Goal: Information Seeking & Learning: Learn about a topic

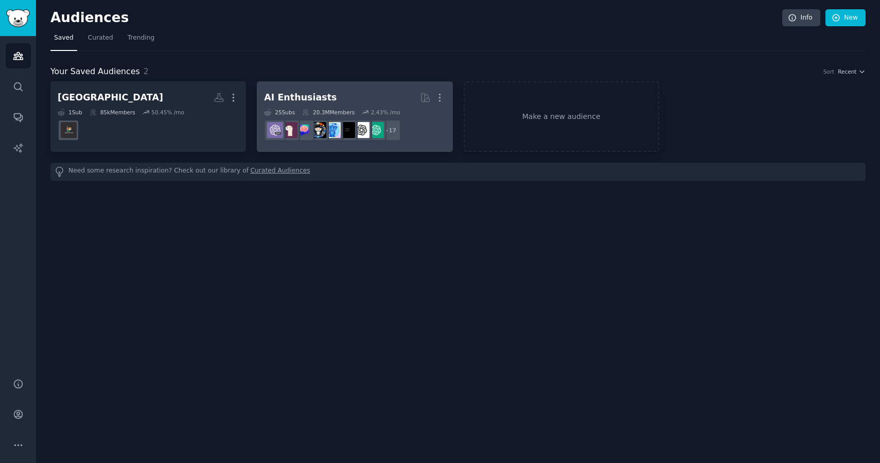
click at [374, 103] on h2 "AI Enthusiasts More" at bounding box center [354, 98] width 181 height 18
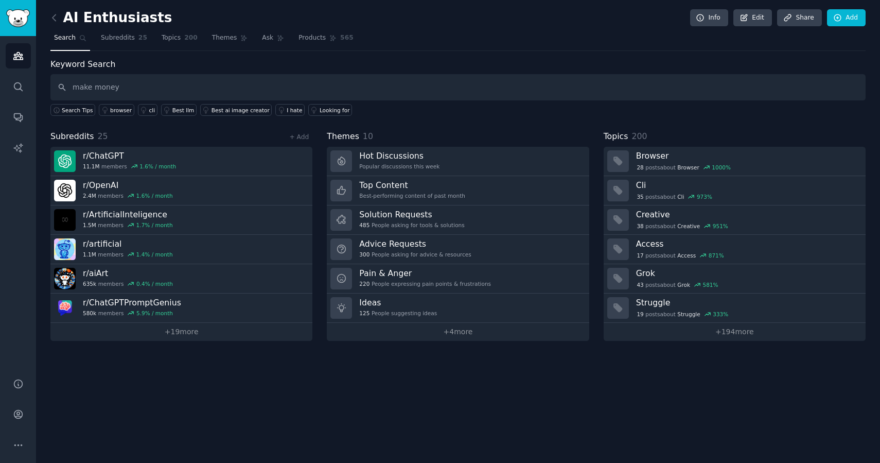
type input "make money"
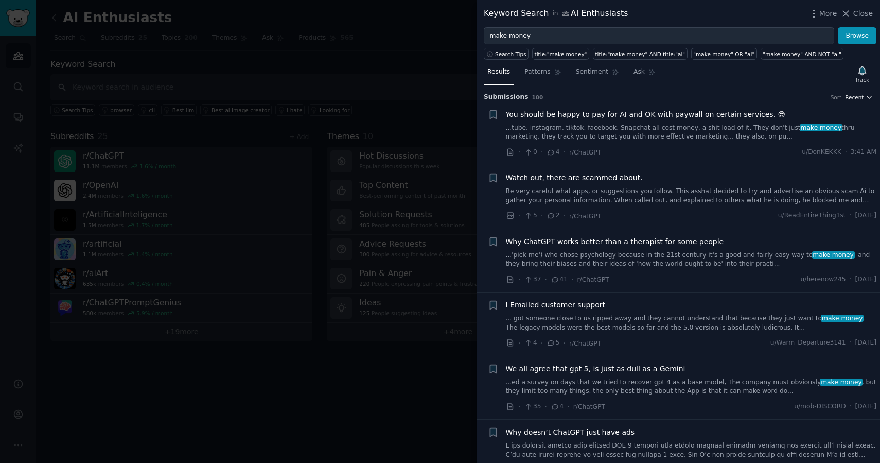
click at [857, 100] on span "Recent" at bounding box center [854, 97] width 19 height 7
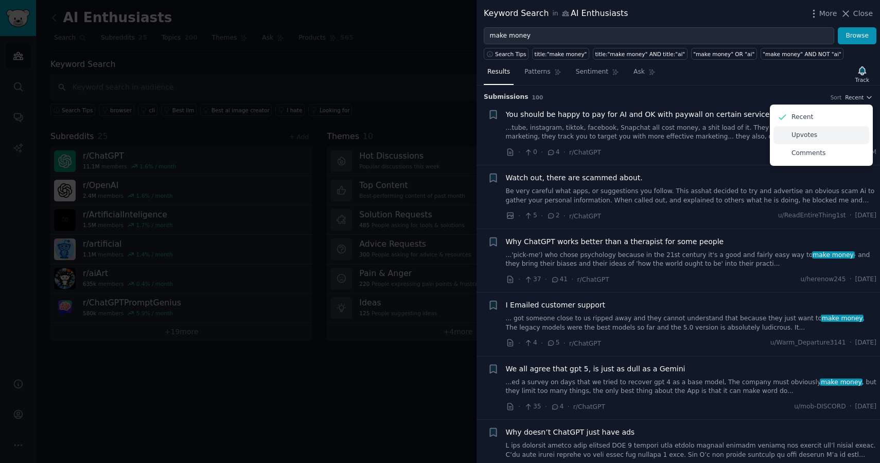
click at [806, 139] on p "Upvotes" at bounding box center [805, 135] width 26 height 9
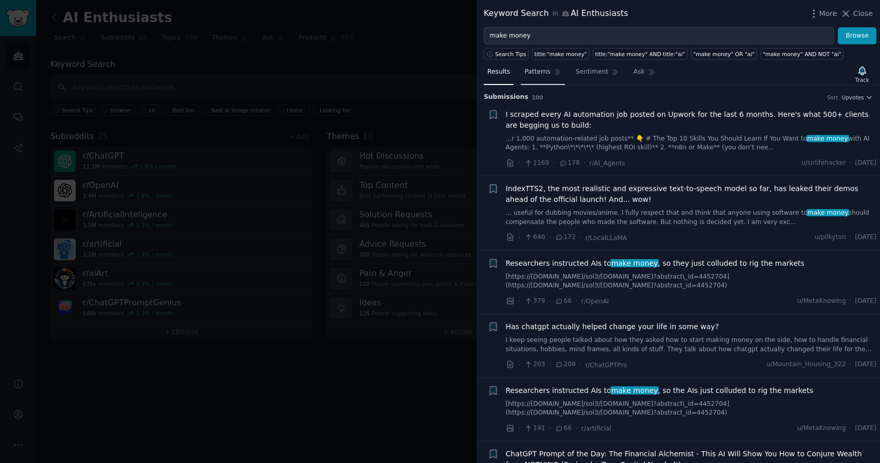
click at [540, 73] on span "Patterns" at bounding box center [537, 71] width 26 height 9
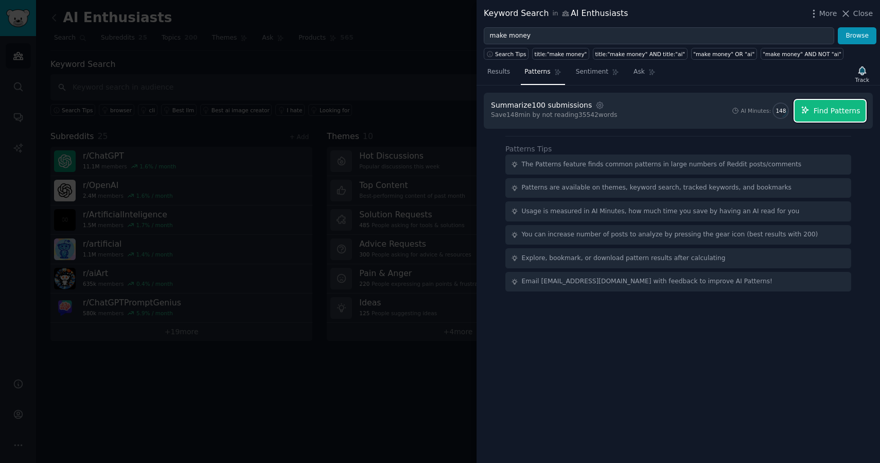
click at [834, 113] on span "Find Patterns" at bounding box center [837, 111] width 47 height 11
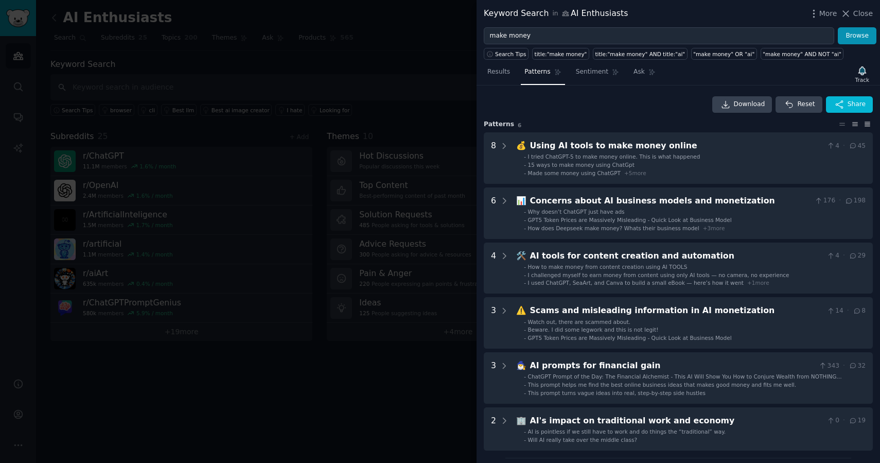
click at [864, 127] on icon at bounding box center [867, 123] width 11 height 7
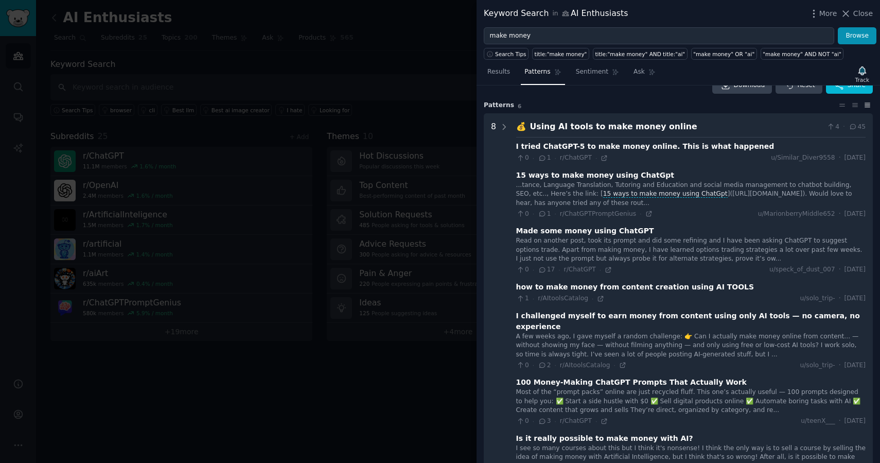
scroll to position [19, 0]
click at [850, 106] on icon at bounding box center [855, 105] width 11 height 7
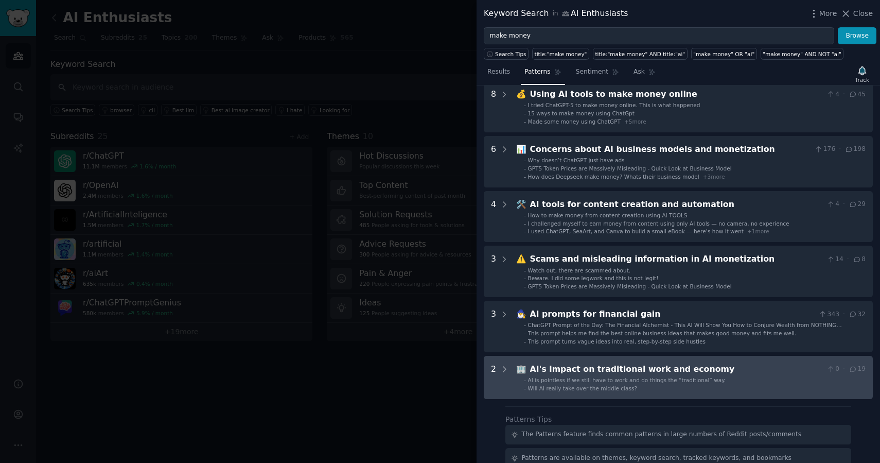
scroll to position [31, 0]
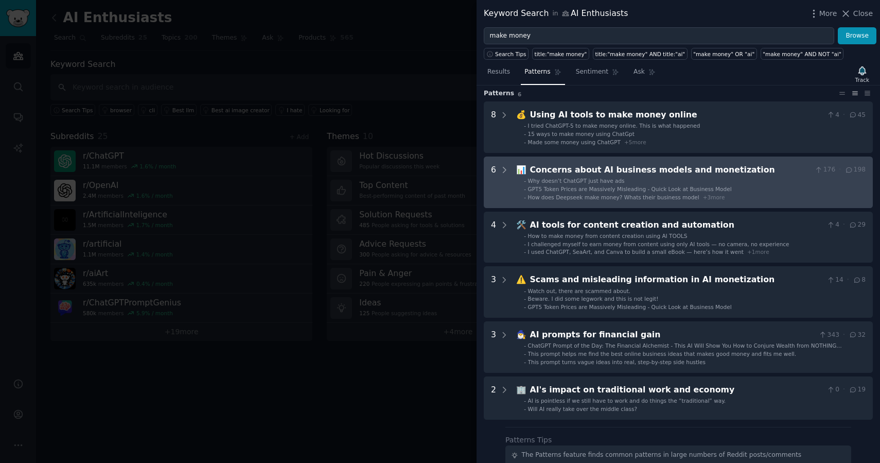
click at [657, 177] on li "- Why doesn’t ChatGPT just have ads" at bounding box center [695, 180] width 342 height 7
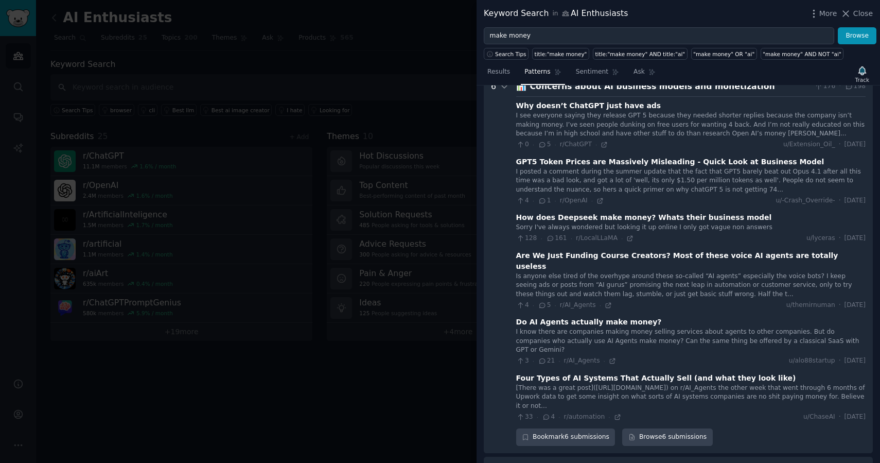
scroll to position [115, 0]
click at [623, 382] on div "[There was a great post]([URL][DOMAIN_NAME]) on r/AI_Agents the other week that…" at bounding box center [690, 395] width 349 height 27
click at [623, 372] on div "Four Types of AI Systems That Actually Sell (and what they look like)" at bounding box center [656, 377] width 280 height 11
click at [622, 372] on div "Four Types of AI Systems That Actually Sell (and what they look like)" at bounding box center [656, 377] width 280 height 11
click at [622, 382] on div "[There was a great post]([URL][DOMAIN_NAME]) on r/AI_Agents the other week that…" at bounding box center [690, 395] width 349 height 27
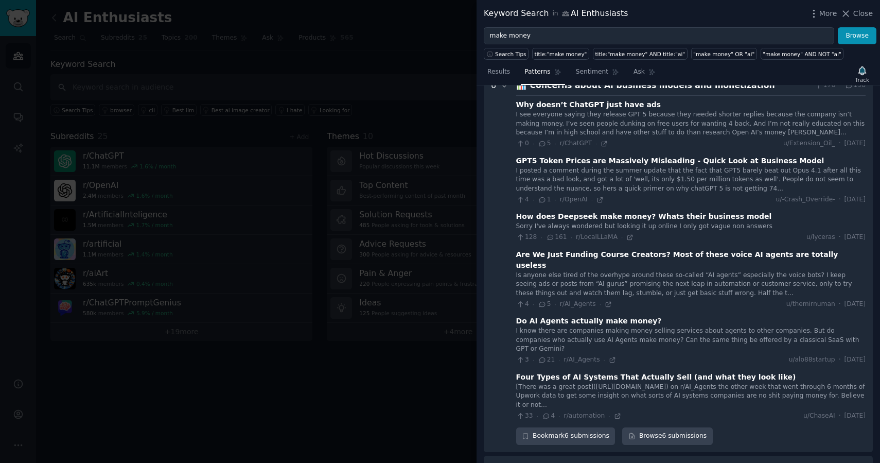
click at [574, 382] on div "[There was a great post]([URL][DOMAIN_NAME]) on r/AI_Agents the other week that…" at bounding box center [690, 395] width 349 height 27
click at [566, 382] on div "[There was a great post]([URL][DOMAIN_NAME]) on r/AI_Agents the other week that…" at bounding box center [690, 395] width 349 height 27
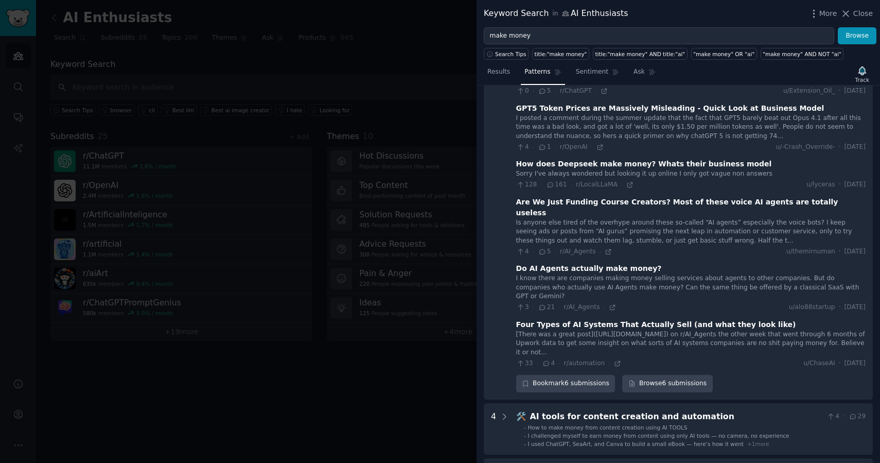
scroll to position [183, 0]
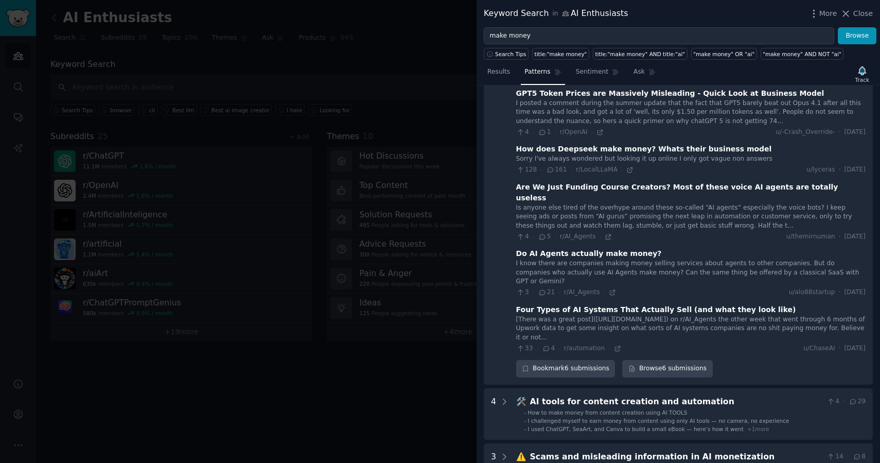
click at [633, 304] on div "Four Types of AI Systems That Actually Sell (and what they look like)" at bounding box center [656, 309] width 280 height 11
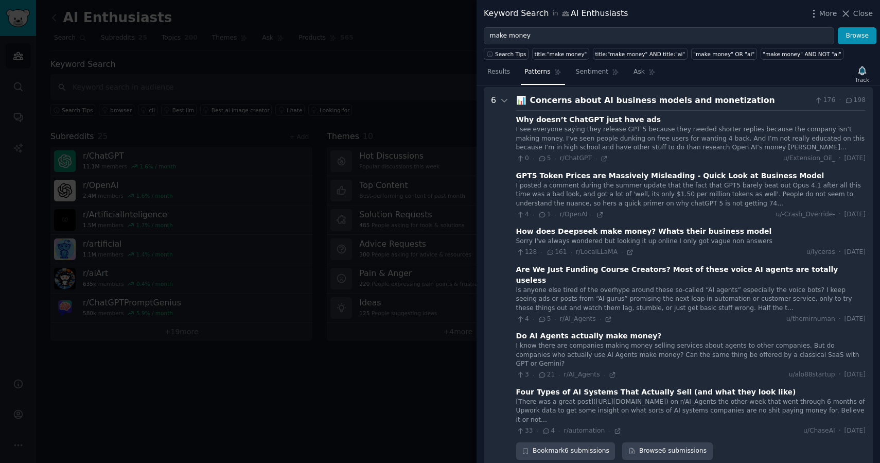
scroll to position [0, 0]
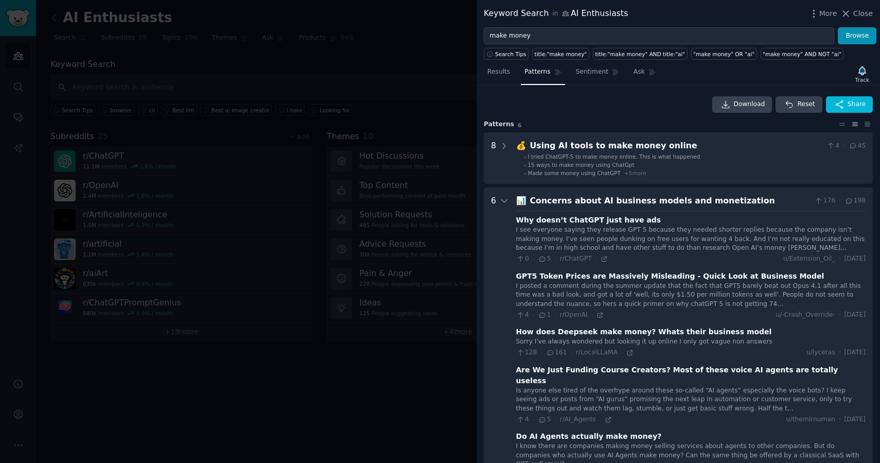
click at [634, 202] on div "Concerns about AI business models and monetization" at bounding box center [670, 201] width 281 height 13
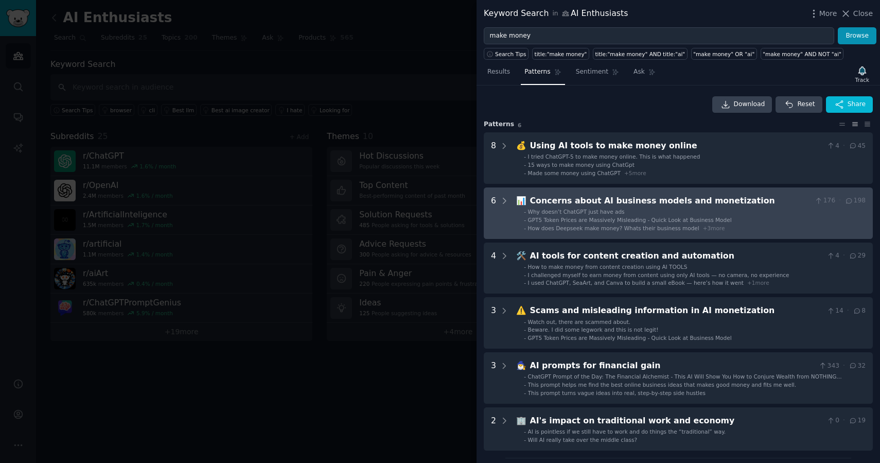
click at [634, 202] on div "Concerns about AI business models and monetization" at bounding box center [670, 201] width 281 height 13
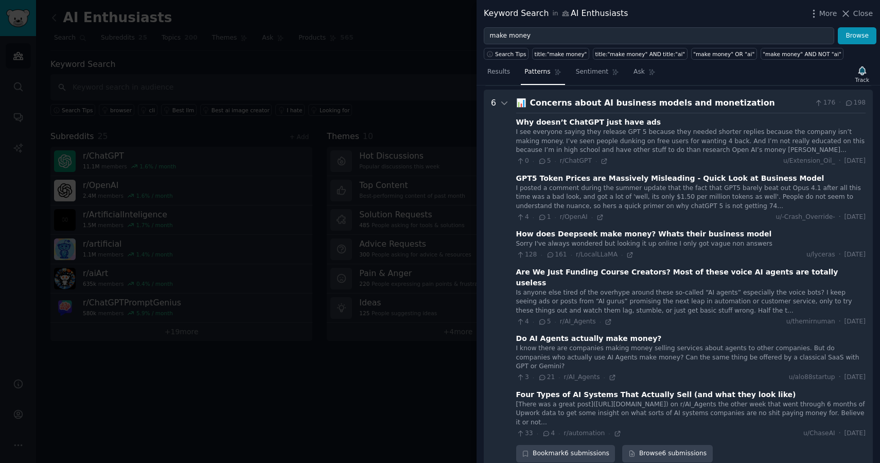
scroll to position [102, 0]
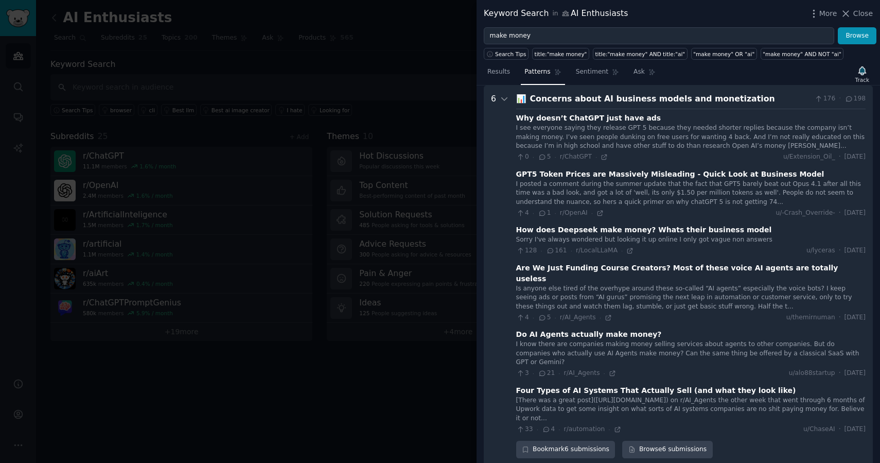
click at [625, 227] on div "How does Deepseek make money? Whats their business model" at bounding box center [644, 229] width 256 height 11
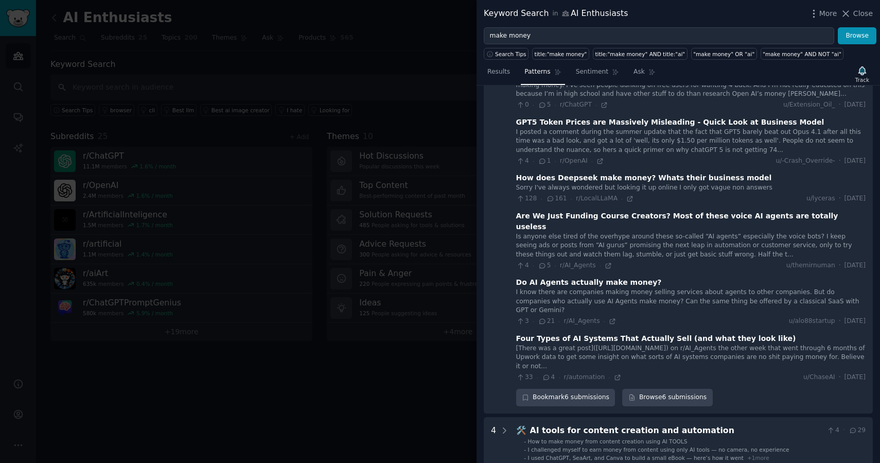
scroll to position [154, 0]
click at [599, 343] on div "[There was a great post]([URL][DOMAIN_NAME]) on r/AI_Agents the other week that…" at bounding box center [690, 356] width 349 height 27
click at [617, 373] on icon at bounding box center [617, 376] width 7 height 7
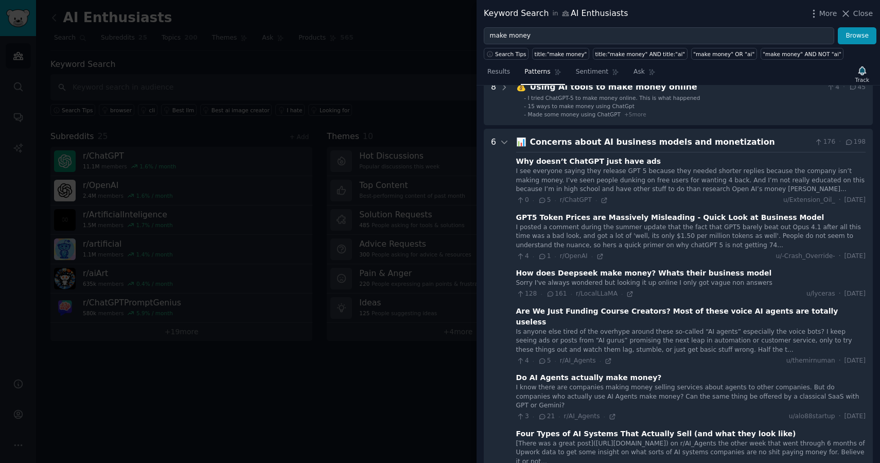
scroll to position [0, 0]
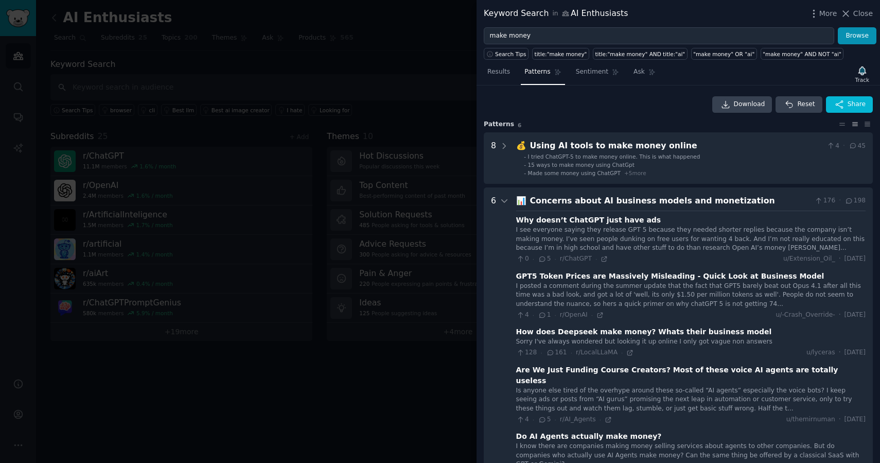
click at [705, 198] on div "Concerns about AI business models and monetization" at bounding box center [670, 201] width 281 height 13
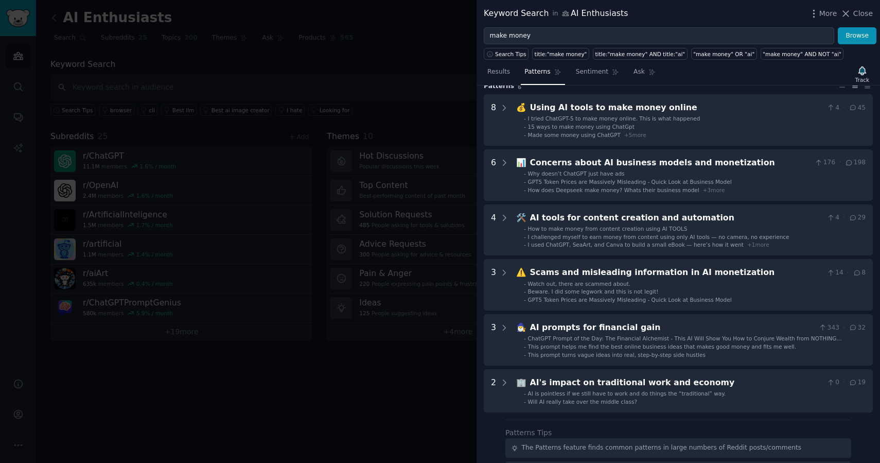
scroll to position [39, 0]
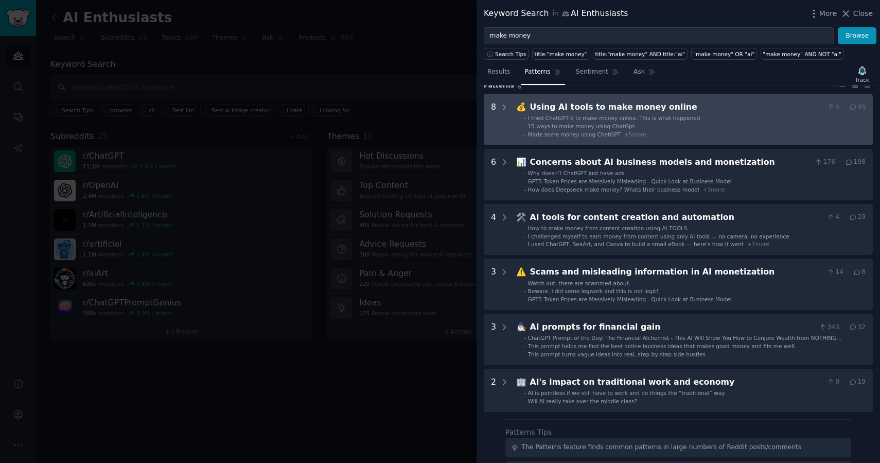
click at [638, 107] on div "Using AI tools to make money online" at bounding box center [676, 107] width 293 height 13
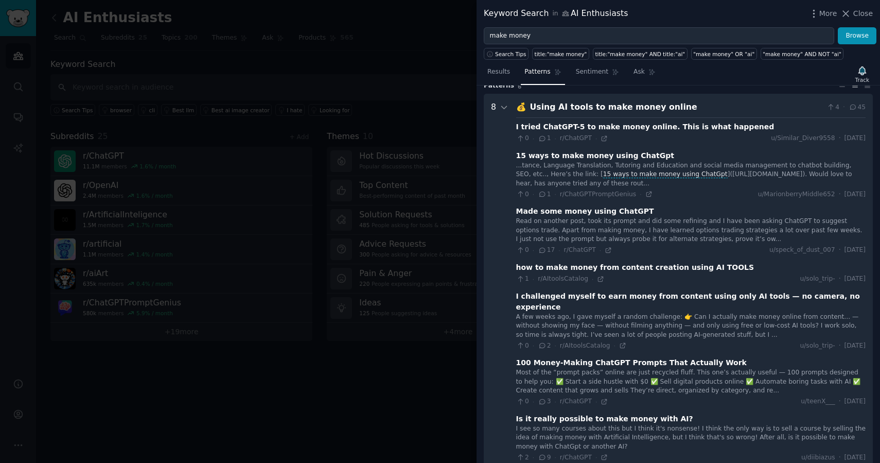
scroll to position [47, 0]
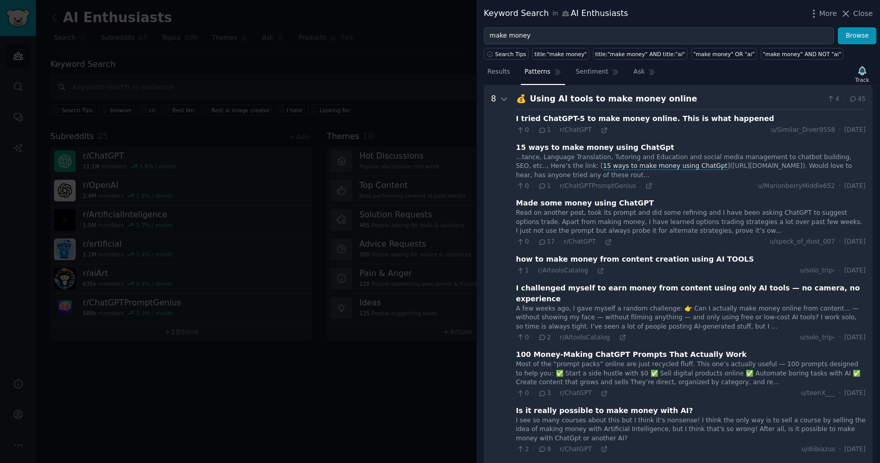
click at [638, 107] on div "💰 Using AI tools to make money online 4 · 45 I tried ChatGPT-5 to make money on…" at bounding box center [690, 313] width 349 height 441
click at [636, 102] on div "Using AI tools to make money online" at bounding box center [676, 99] width 293 height 13
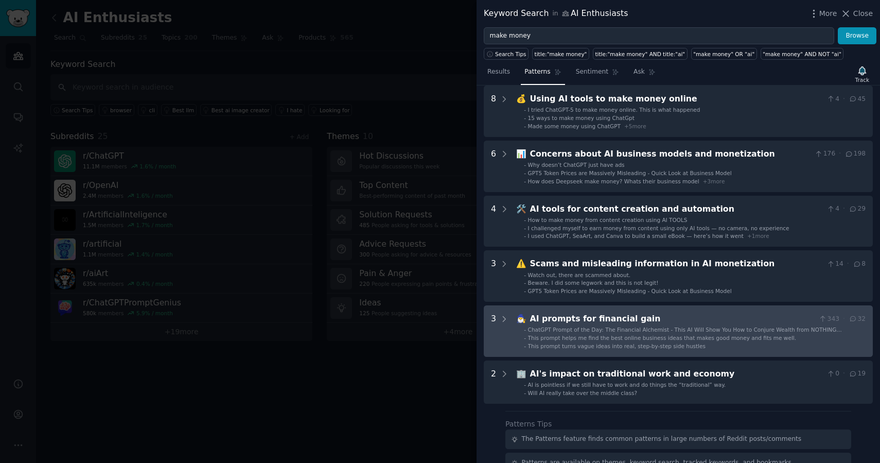
click at [601, 321] on div "AI prompts for financial gain" at bounding box center [672, 318] width 285 height 13
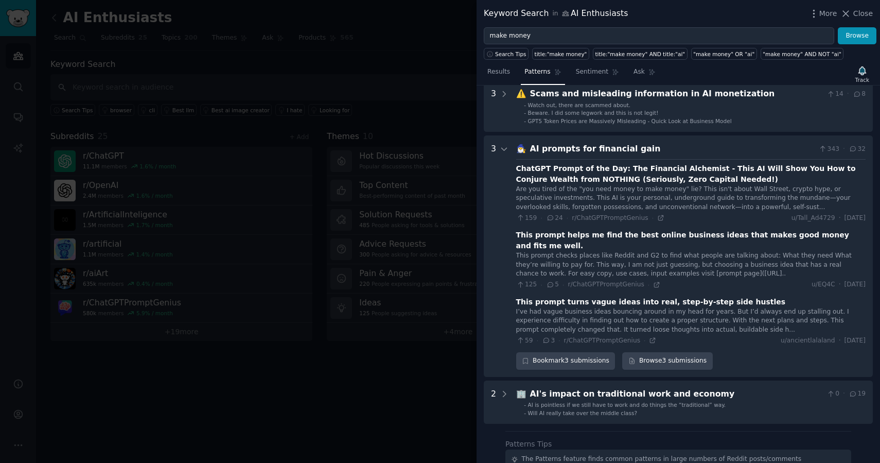
scroll to position [216, 0]
click at [594, 157] on div "🧙‍♂️ AI prompts for financial gain 343 · 32 ChatGPT Prompt of the Day: The Fina…" at bounding box center [690, 257] width 349 height 227
click at [593, 148] on div "AI prompts for financial gain" at bounding box center [672, 150] width 285 height 13
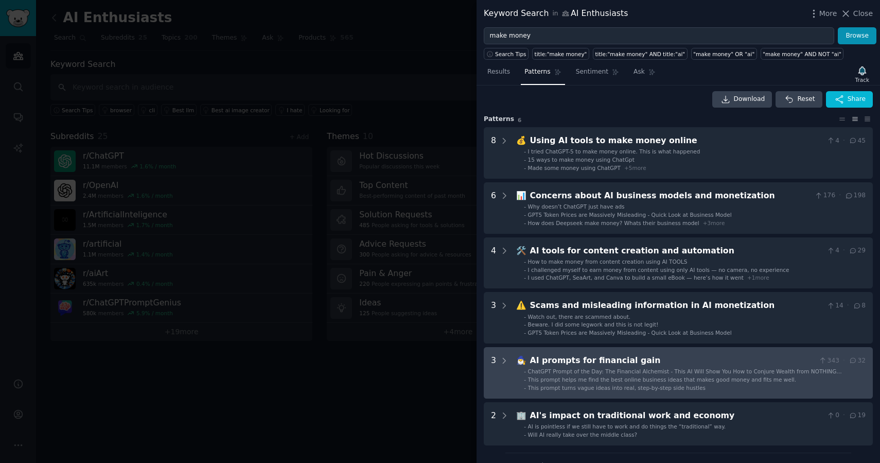
scroll to position [0, 0]
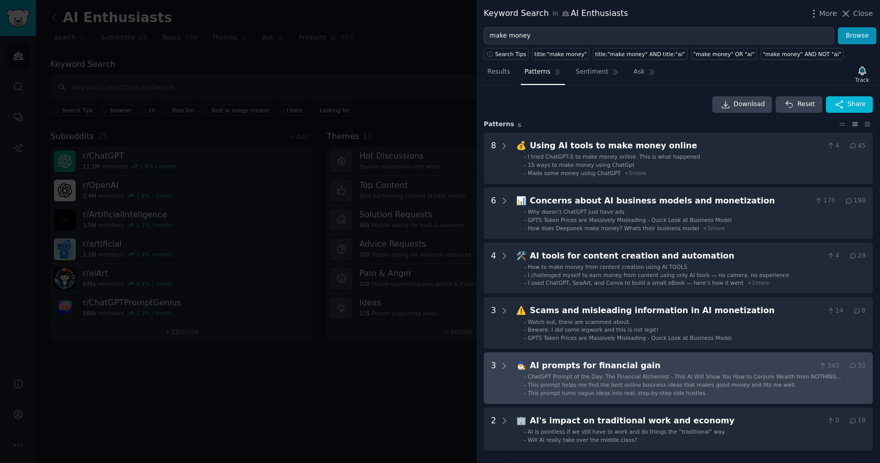
click at [593, 148] on div "Using AI tools to make money online" at bounding box center [676, 145] width 293 height 13
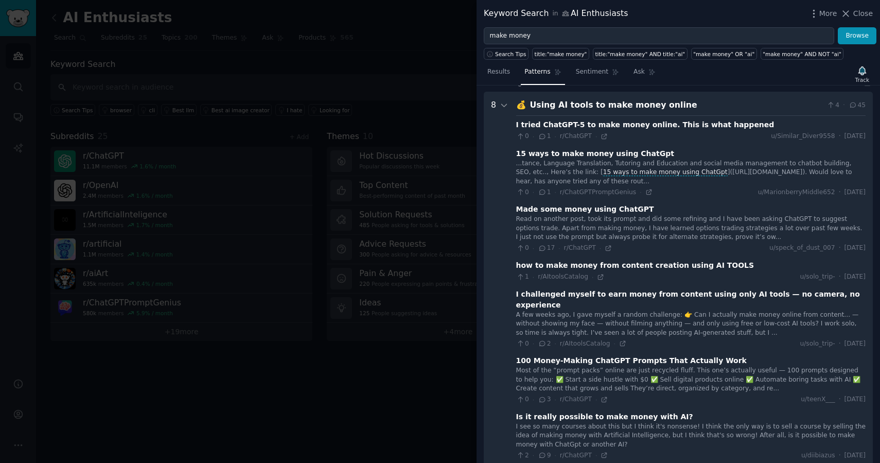
scroll to position [47, 0]
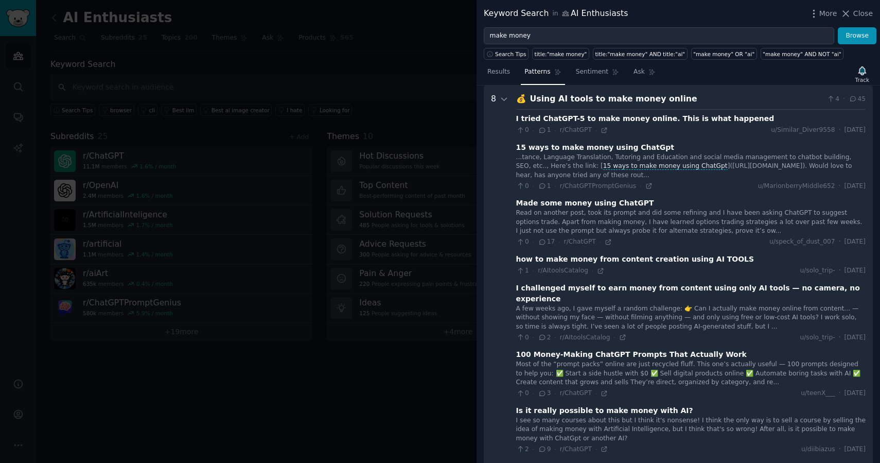
click at [592, 102] on div "Using AI tools to make money online" at bounding box center [676, 99] width 293 height 13
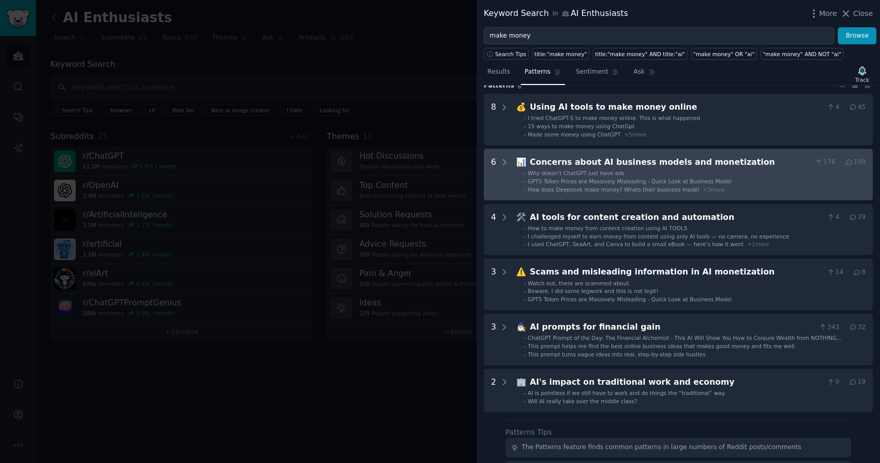
scroll to position [39, 0]
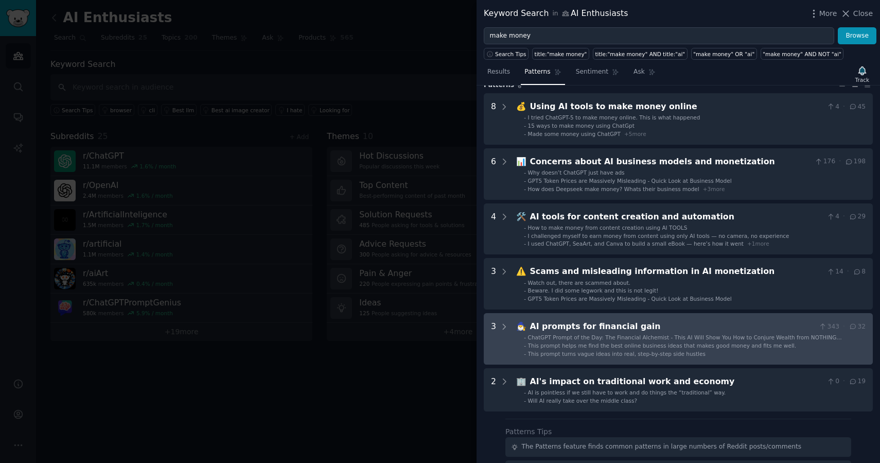
click at [640, 325] on div "AI prompts for financial gain" at bounding box center [672, 326] width 285 height 13
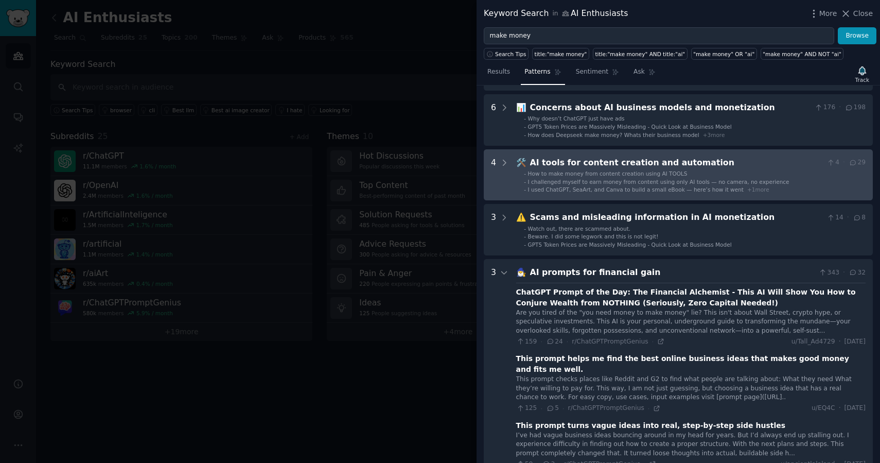
scroll to position [128, 0]
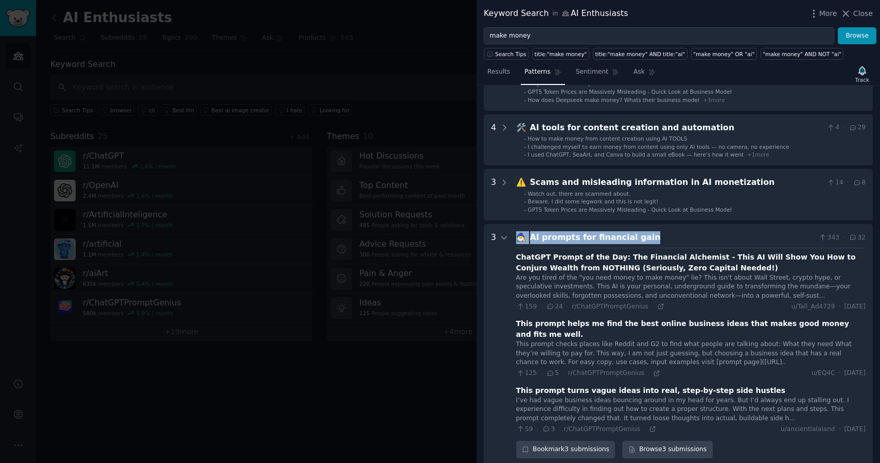
drag, startPoint x: 640, startPoint y: 238, endPoint x: 513, endPoint y: 237, distance: 126.6
click at [513, 237] on gain "3 🧙‍♂️ AI prompts for financial gain 343 · 32 ChatGPT Prompt of the Day: The Fi…" at bounding box center [678, 344] width 389 height 241
copy div "🧙‍♂️ AI prompts for financial gain"
click at [638, 235] on div "AI prompts for financial gain" at bounding box center [672, 237] width 285 height 13
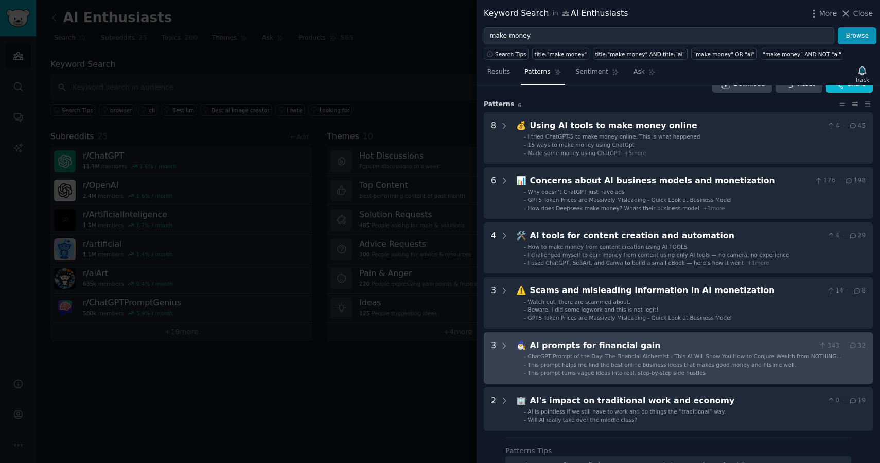
scroll to position [7, 0]
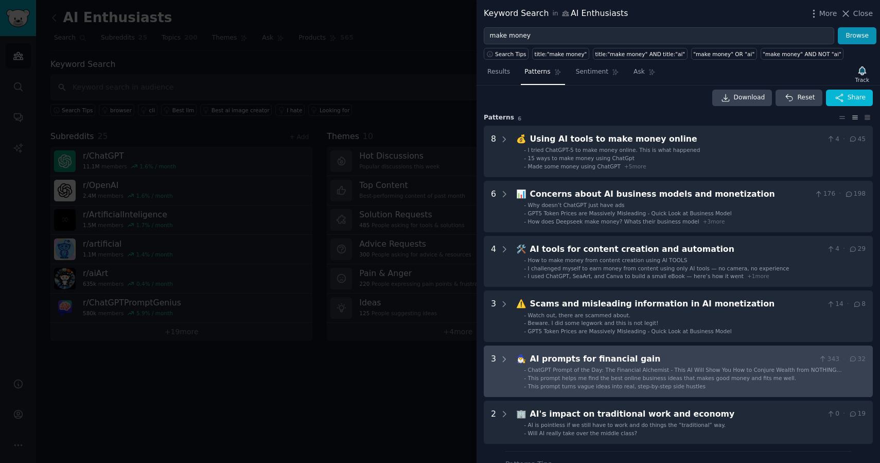
click at [559, 359] on div "AI prompts for financial gain" at bounding box center [672, 359] width 285 height 13
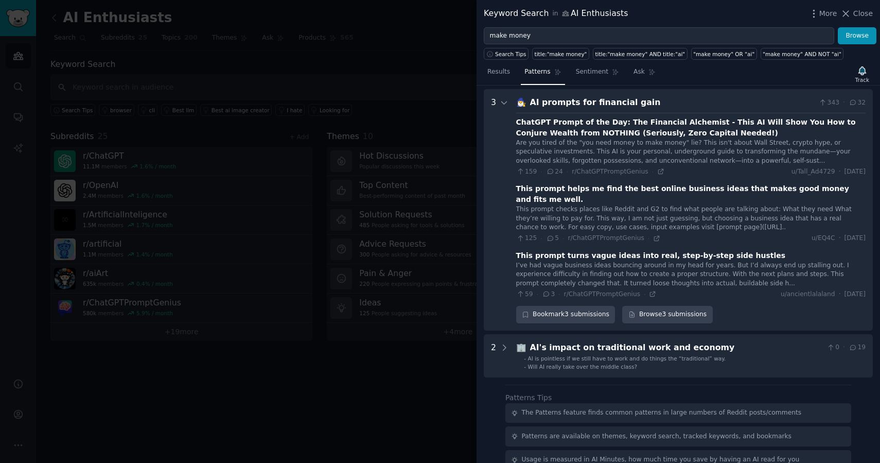
scroll to position [267, 0]
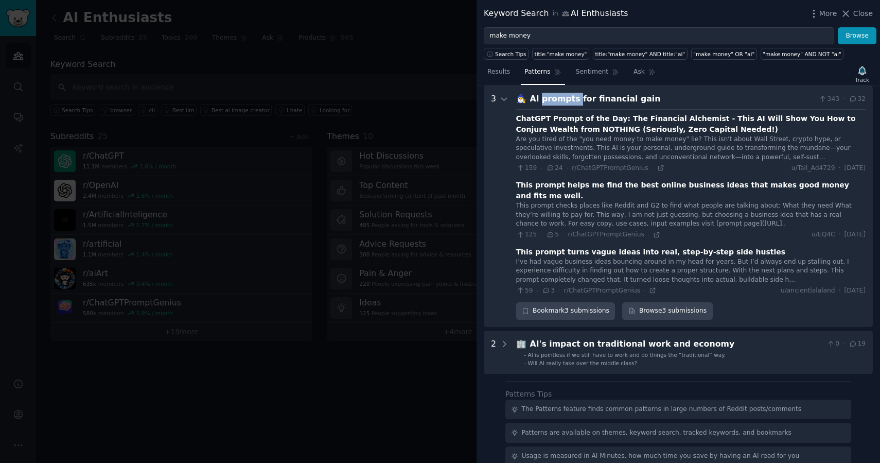
drag, startPoint x: 571, startPoint y: 97, endPoint x: 538, endPoint y: 99, distance: 33.5
click at [538, 99] on div "AI prompts for financial gain" at bounding box center [672, 99] width 285 height 13
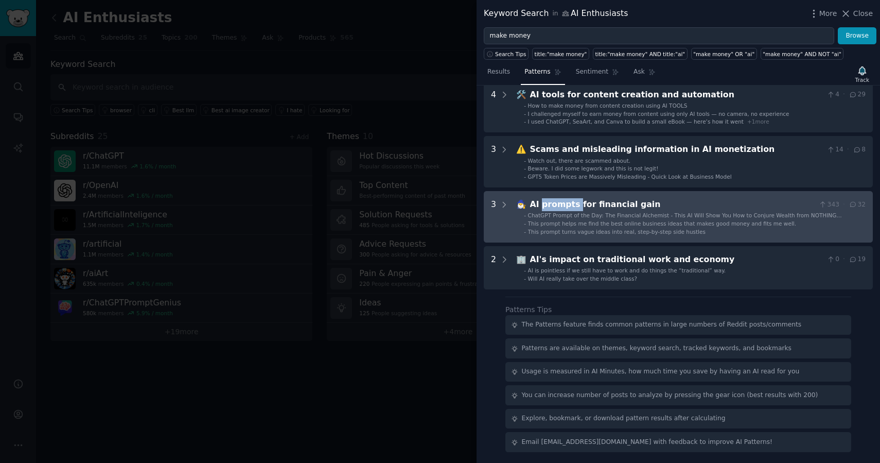
copy div "prompts"
click at [625, 206] on div "AI prompts for financial gain" at bounding box center [672, 204] width 285 height 13
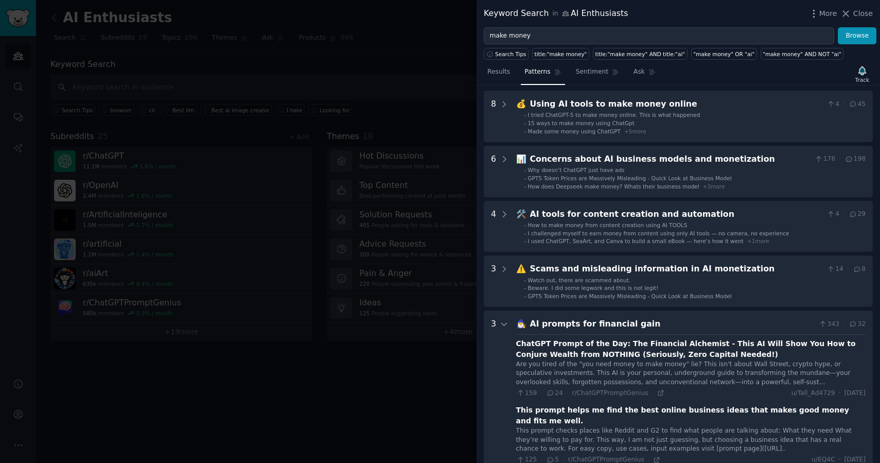
scroll to position [0, 0]
